Goal: Information Seeking & Learning: Learn about a topic

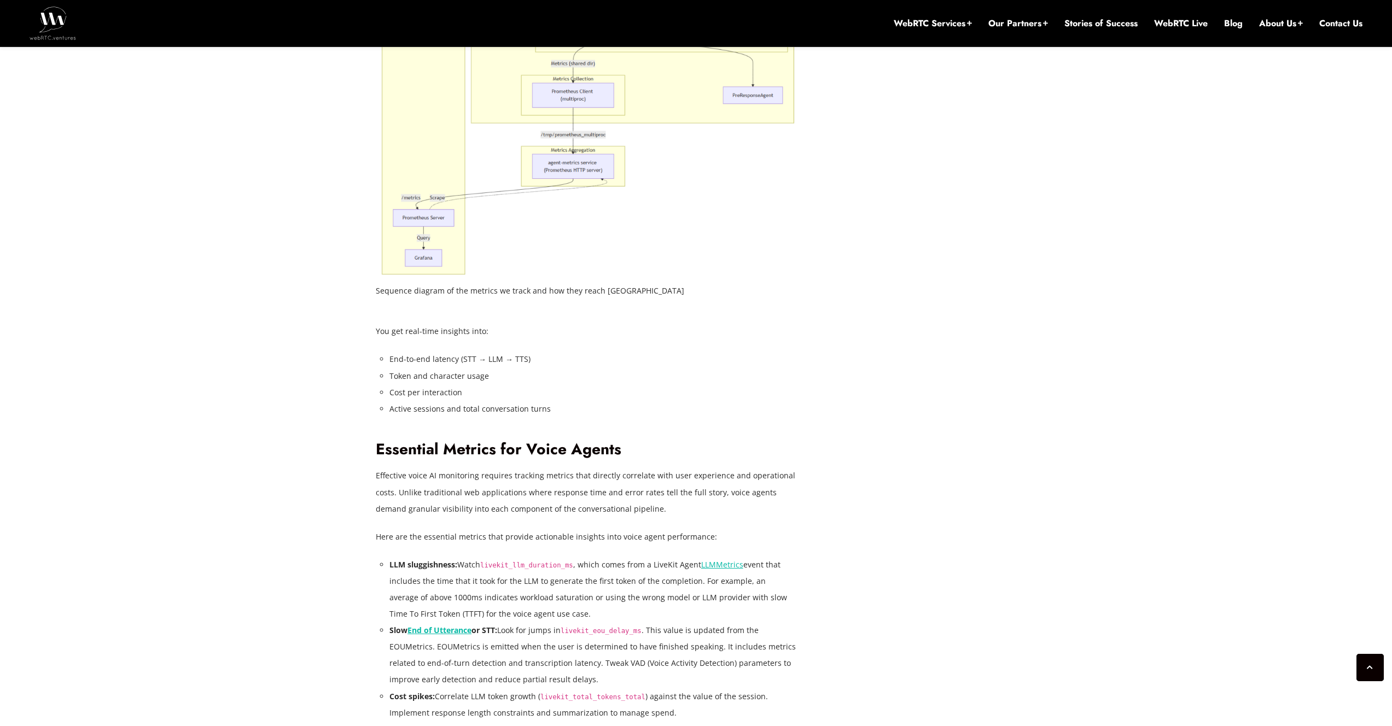
scroll to position [1422, 0]
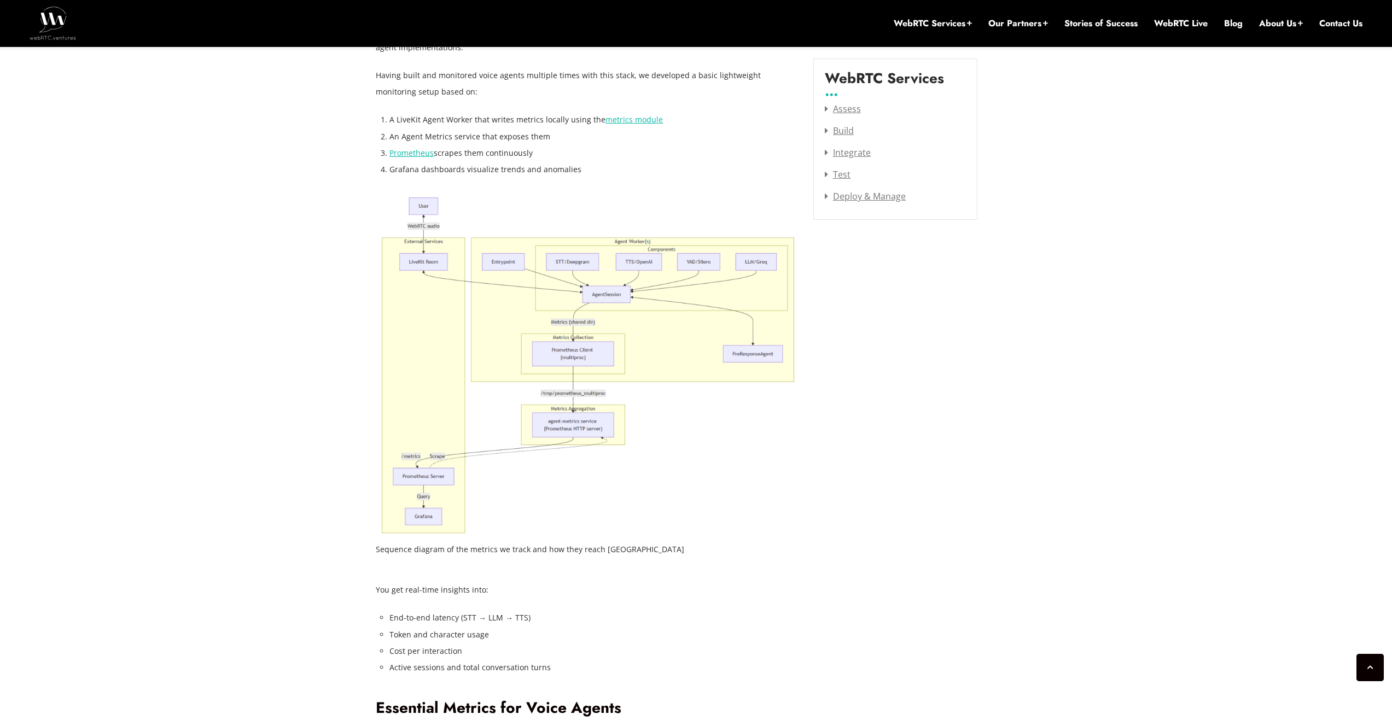
click at [707, 444] on img at bounding box center [586, 366] width 421 height 344
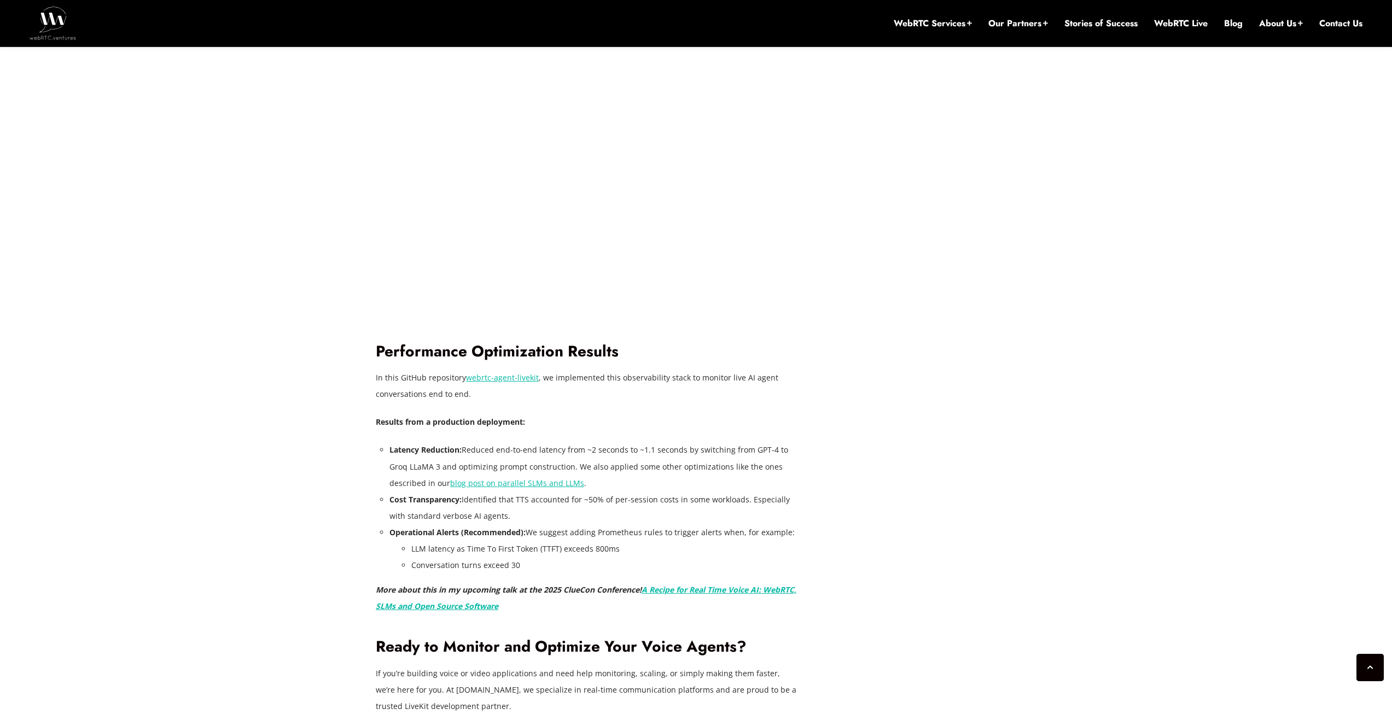
scroll to position [2668, 0]
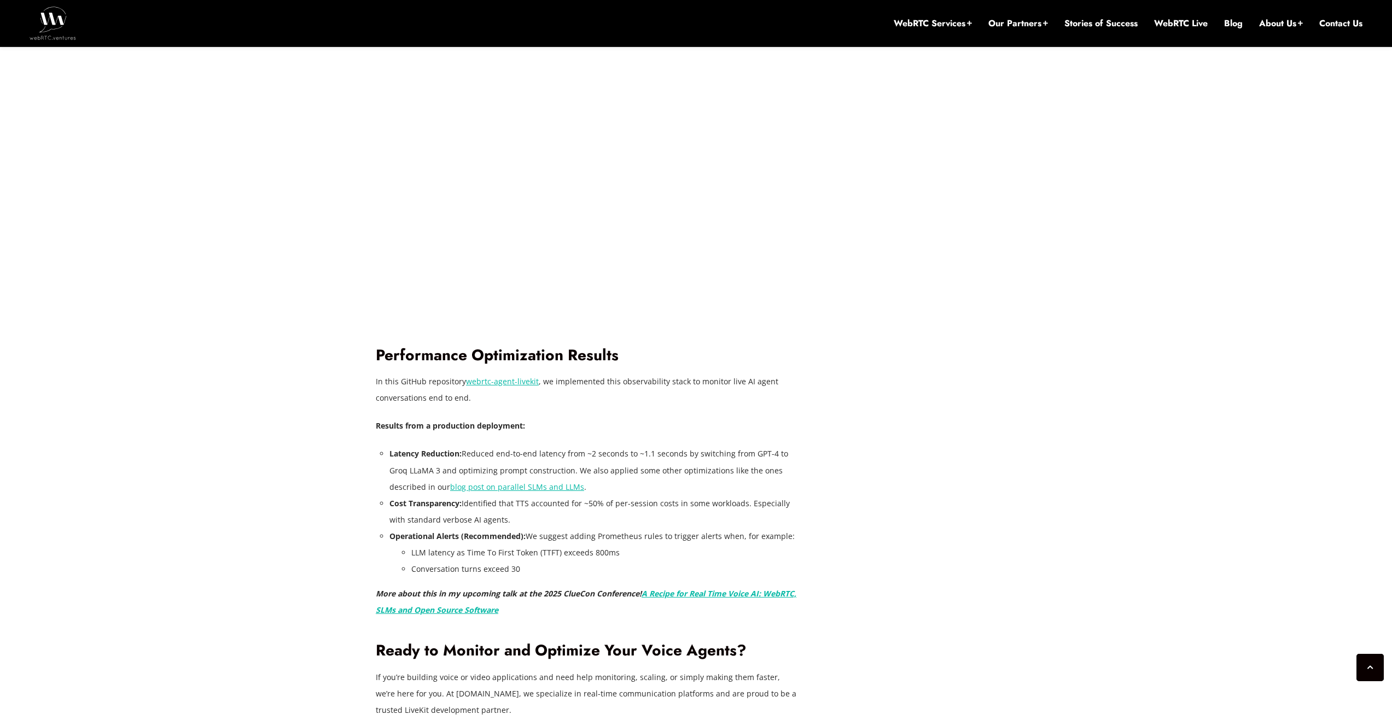
click at [488, 384] on link "webrtc-agent-livekit" at bounding box center [502, 381] width 73 height 10
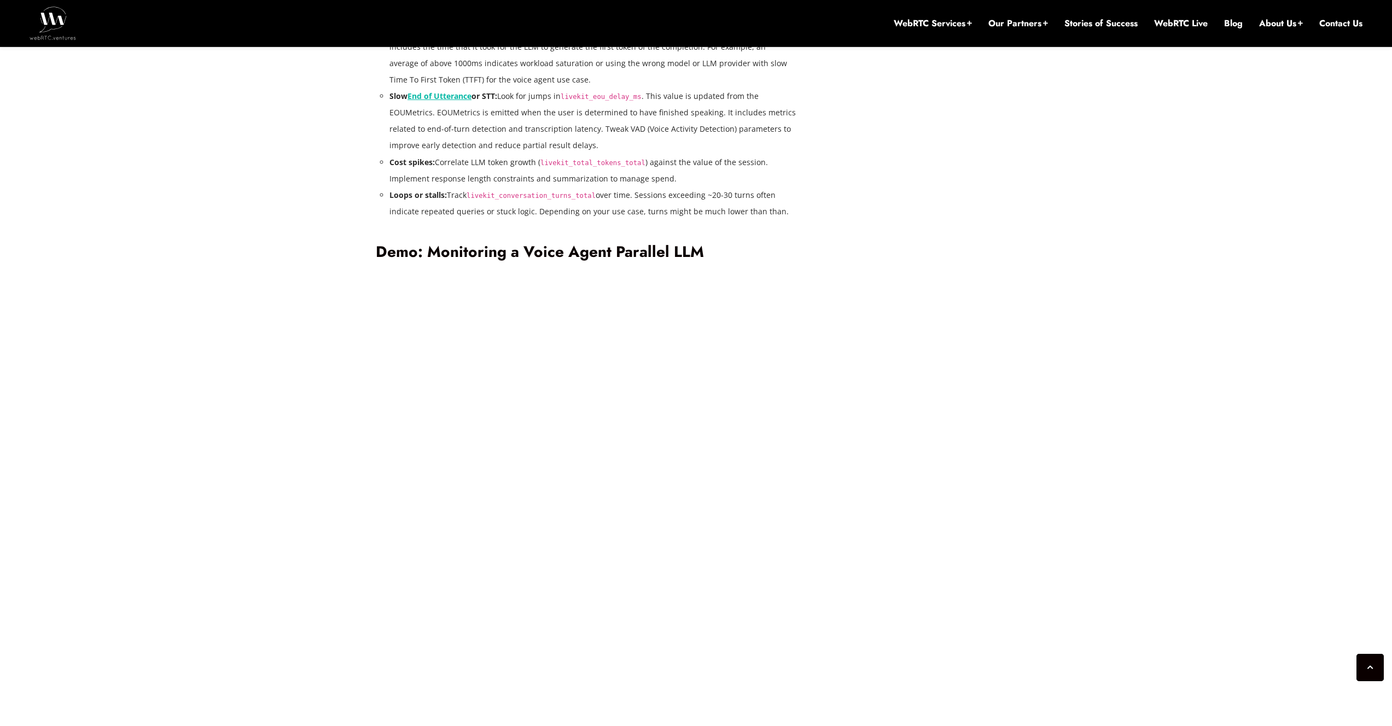
scroll to position [2007, 0]
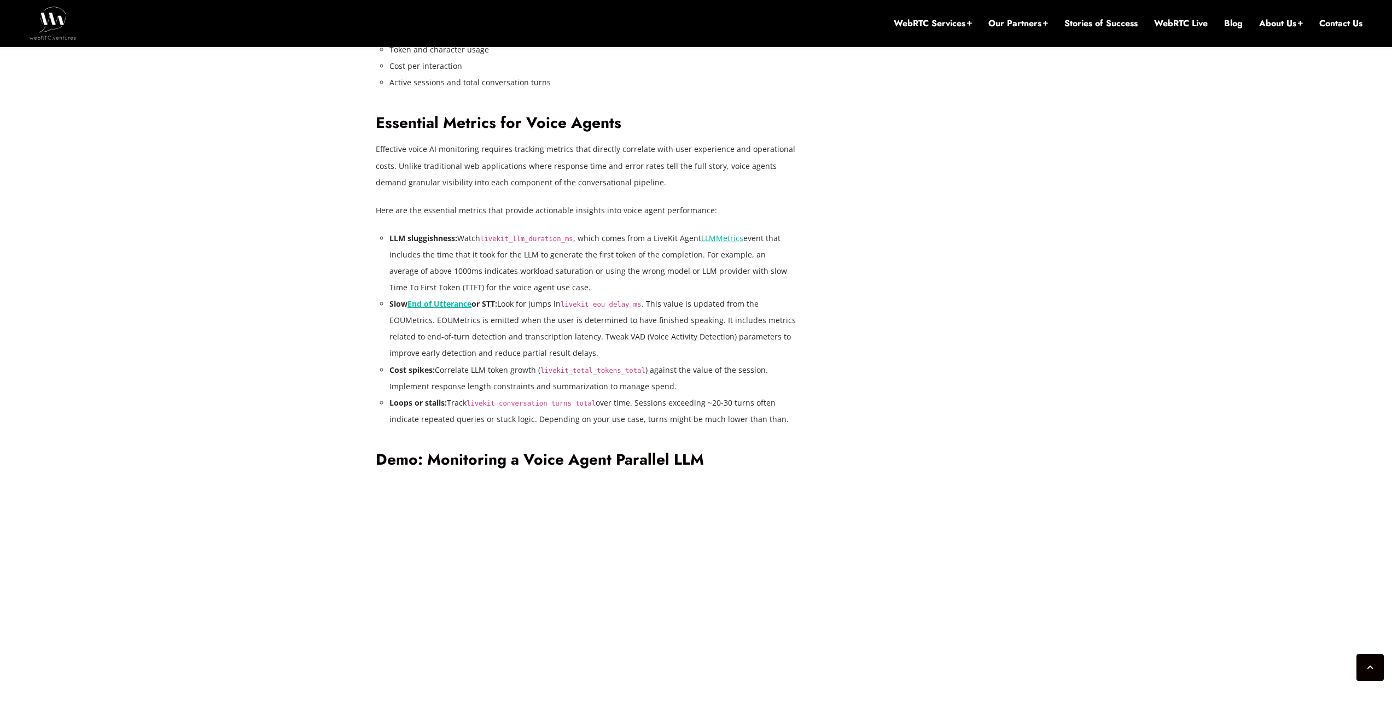
click at [497, 237] on code "livekit_llm_duration_ms" at bounding box center [526, 239] width 93 height 8
click at [680, 267] on li "LLM sluggishness: Watch livekit_llm_duration_ms , which comes from a LiveKit Ag…" at bounding box center [592, 263] width 407 height 66
click at [713, 238] on link "LLMMetrics" at bounding box center [722, 238] width 42 height 10
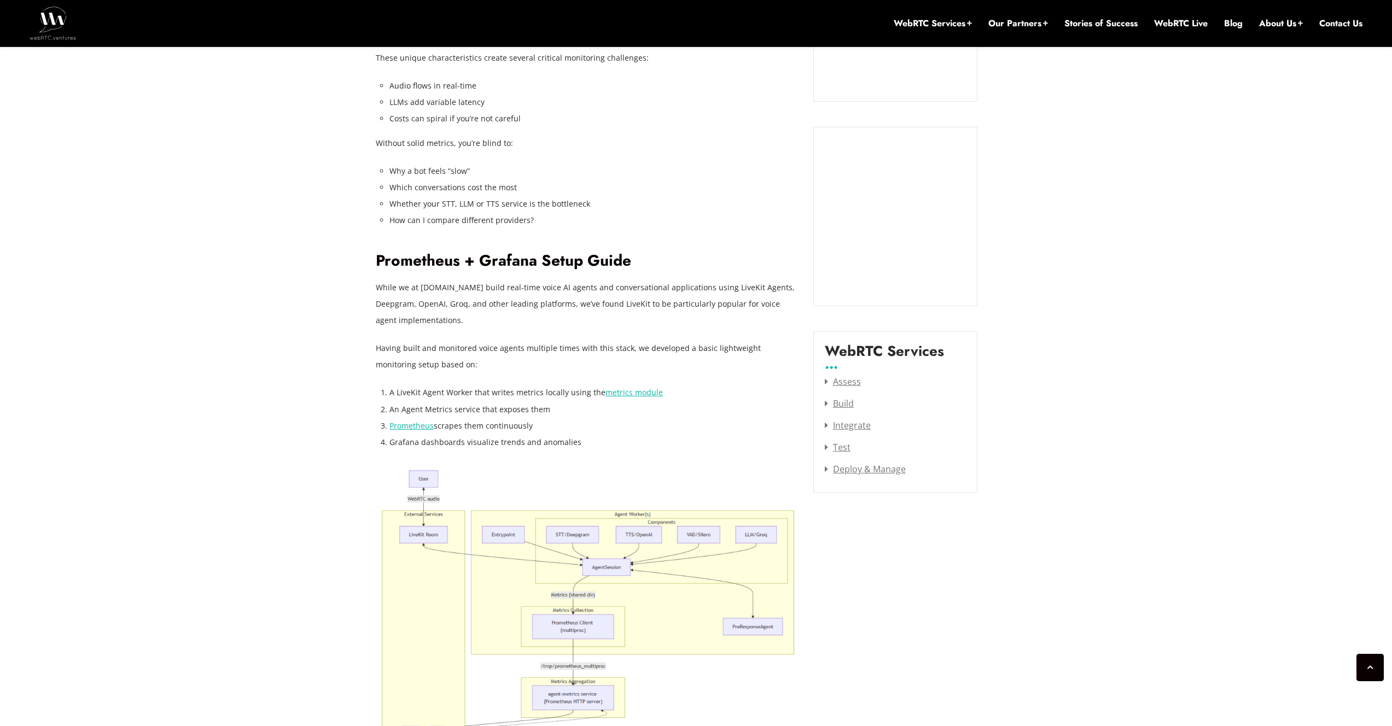
scroll to position [1127, 0]
